Goal: Task Accomplishment & Management: Use online tool/utility

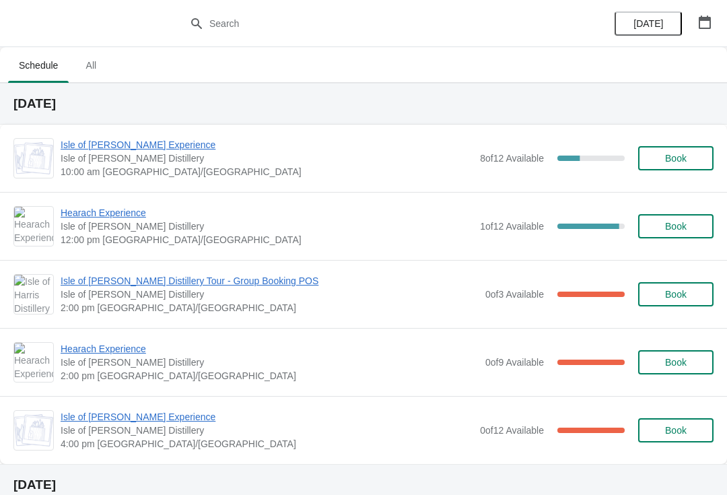
click at [104, 141] on span "Isle of [PERSON_NAME] Experience" at bounding box center [267, 144] width 413 height 13
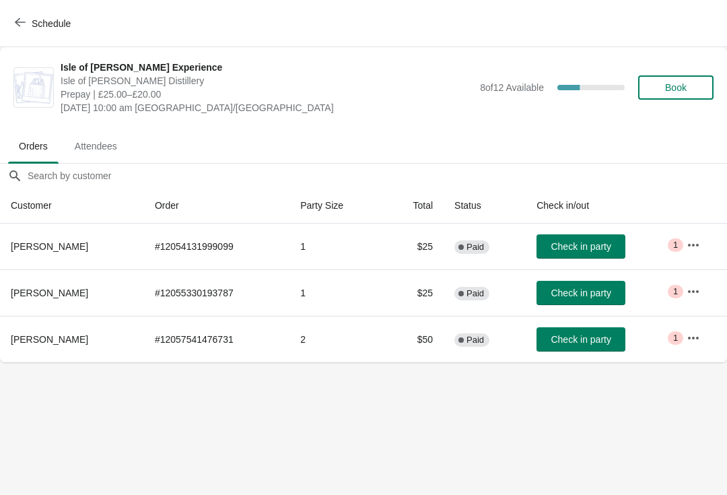
click at [591, 246] on span "Check in party" at bounding box center [581, 246] width 60 height 11
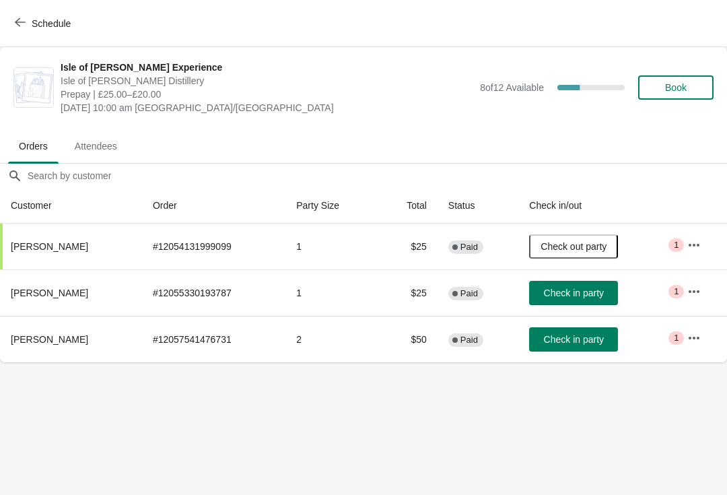
click at [581, 242] on span "Check out party" at bounding box center [574, 246] width 66 height 11
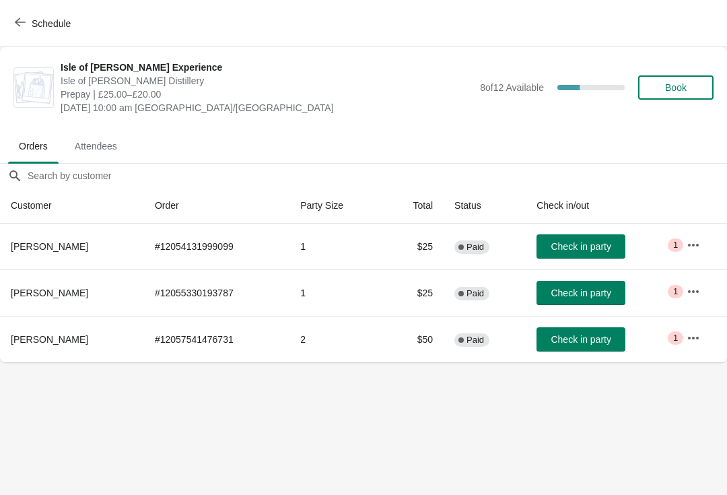
click at [602, 249] on span "Check in party" at bounding box center [581, 246] width 60 height 11
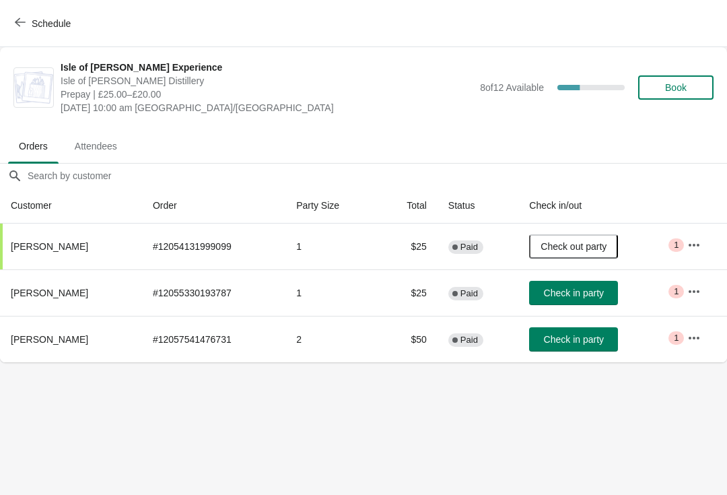
click at [570, 343] on span "Check in party" at bounding box center [574, 339] width 60 height 11
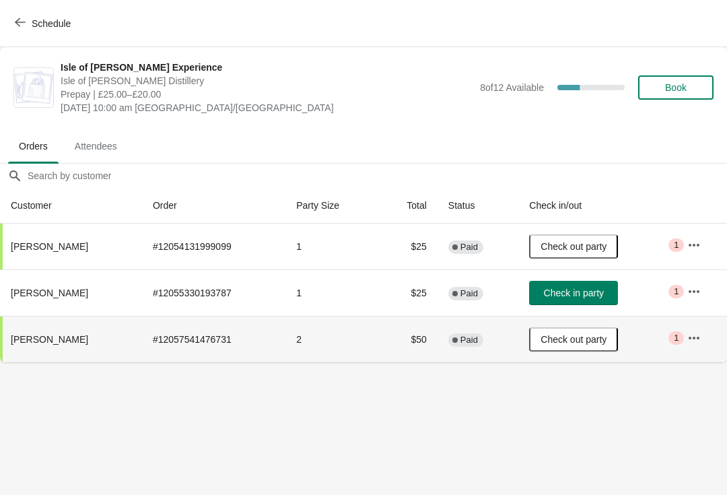
click at [566, 293] on span "Check in party" at bounding box center [574, 293] width 60 height 11
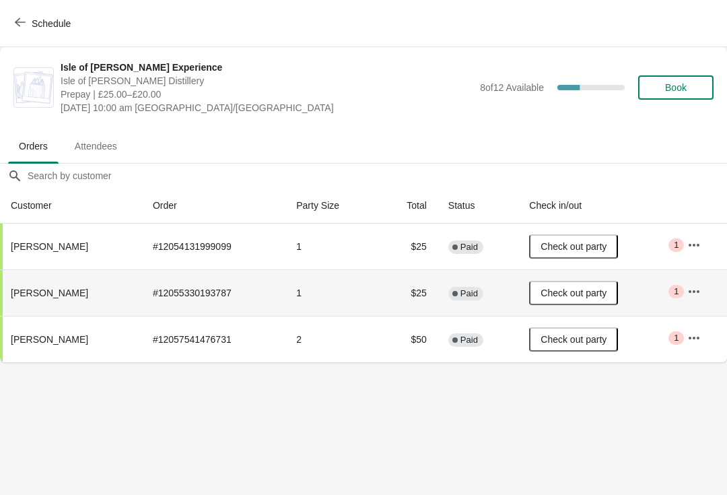
click at [19, 25] on icon "button" at bounding box center [20, 22] width 11 height 9
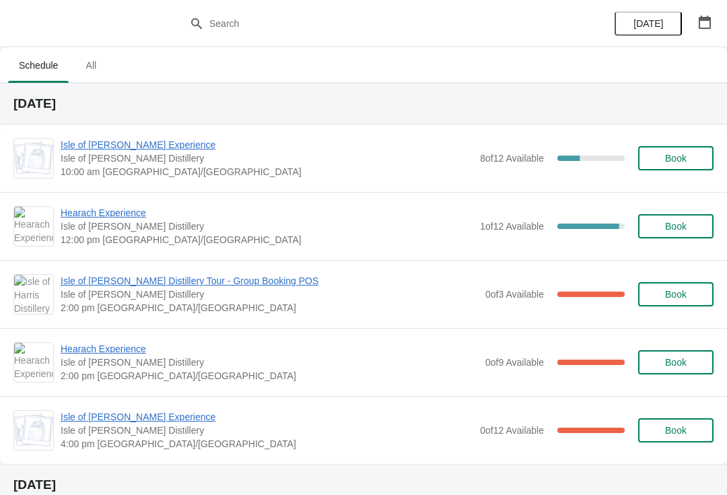
click at [81, 143] on span "Isle of [PERSON_NAME] Experience" at bounding box center [267, 144] width 413 height 13
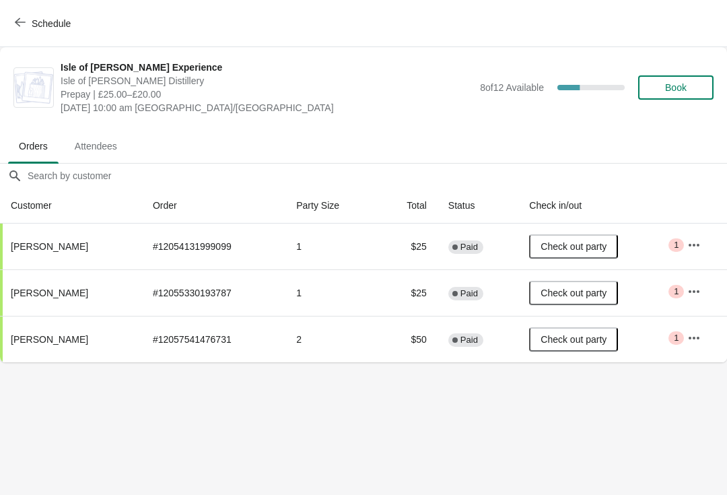
click at [11, 31] on button "Schedule" at bounding box center [44, 23] width 75 height 24
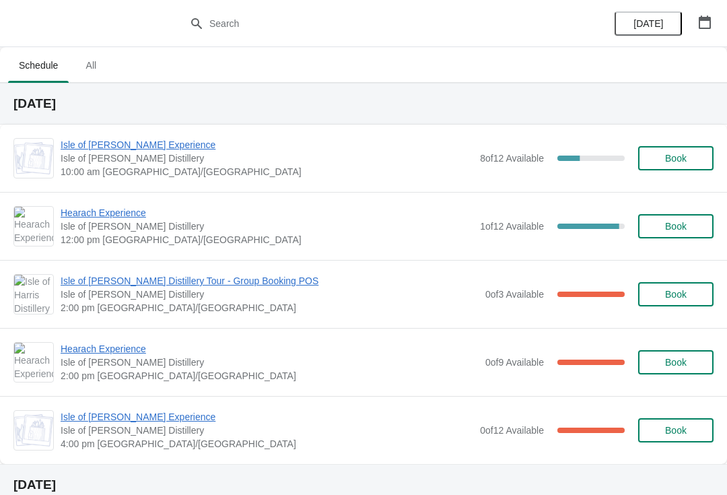
click at [87, 211] on span "Hearach Experience" at bounding box center [267, 212] width 413 height 13
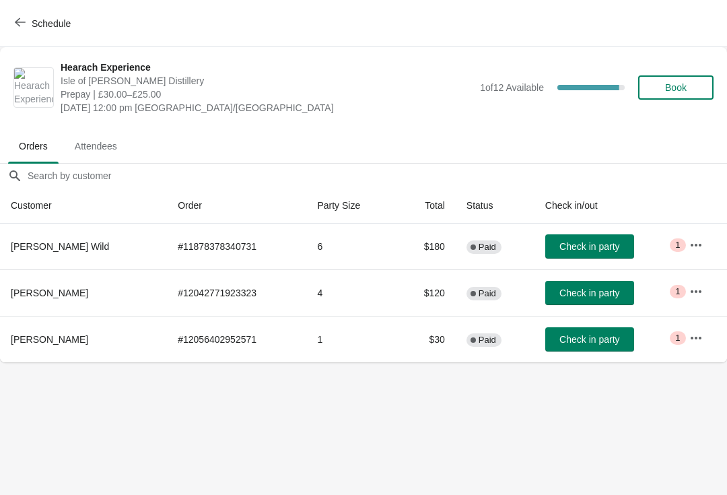
click at [20, 18] on icon "button" at bounding box center [20, 22] width 11 height 11
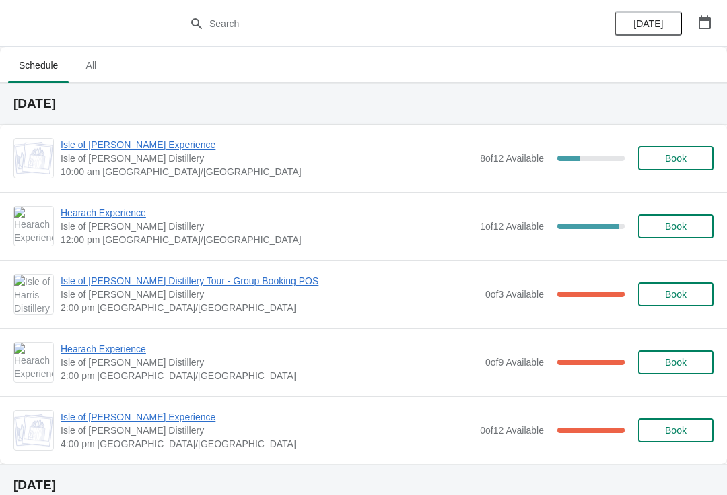
click at [84, 281] on span "Isle of [PERSON_NAME] Distillery Tour - Group Booking POS" at bounding box center [270, 280] width 418 height 13
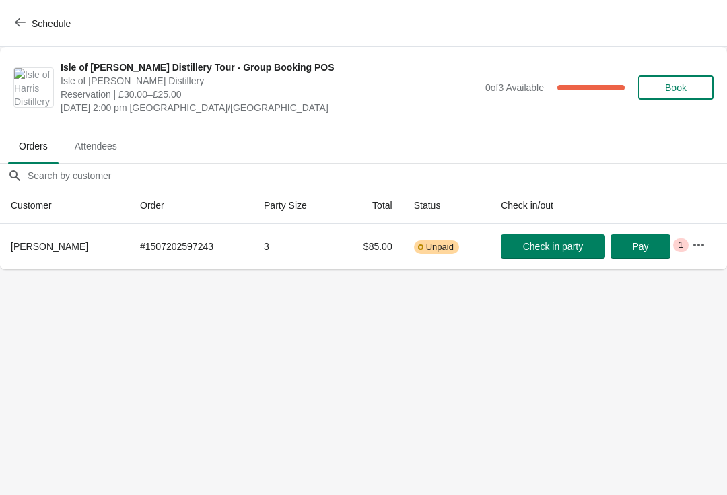
click at [24, 26] on icon "button" at bounding box center [20, 22] width 11 height 11
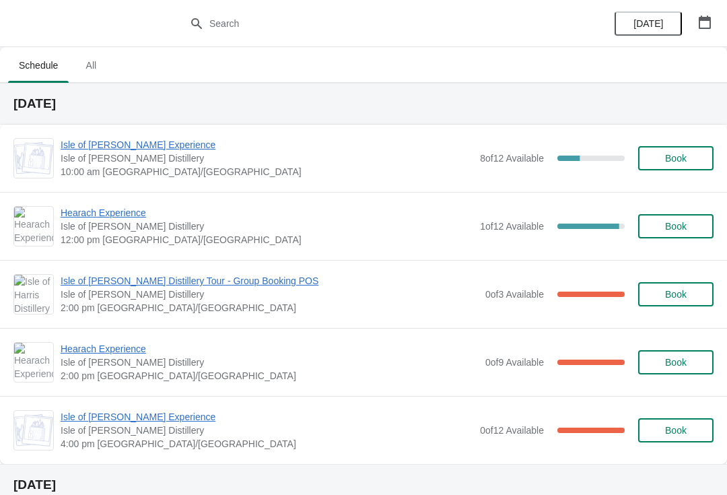
click at [88, 355] on span "Hearach Experience" at bounding box center [270, 348] width 418 height 13
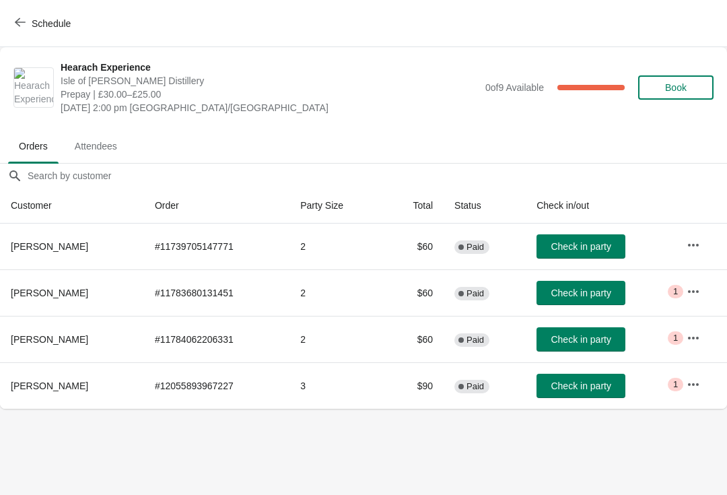
click at [9, 27] on button "Schedule" at bounding box center [44, 23] width 75 height 24
